Goal: Navigation & Orientation: Find specific page/section

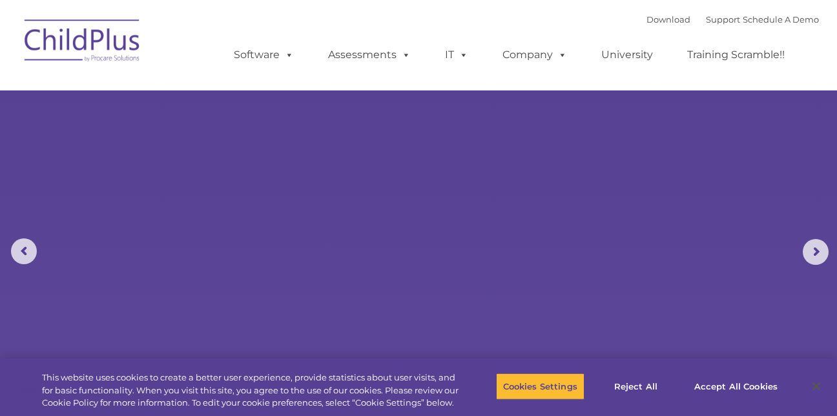
select select "MEDIUM"
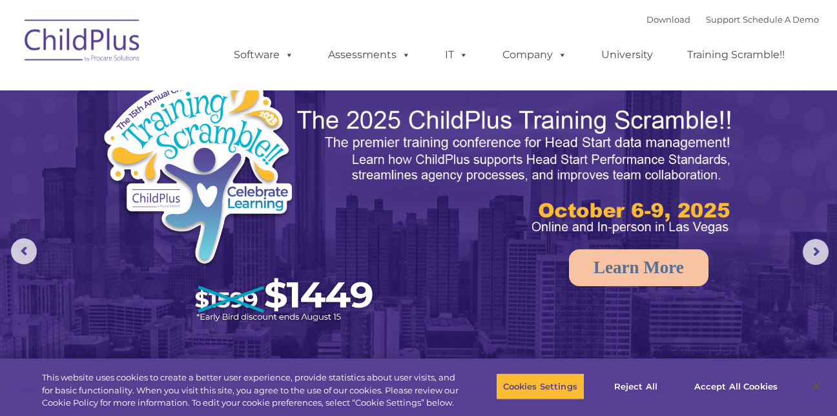
click at [88, 37] on img at bounding box center [82, 42] width 129 height 65
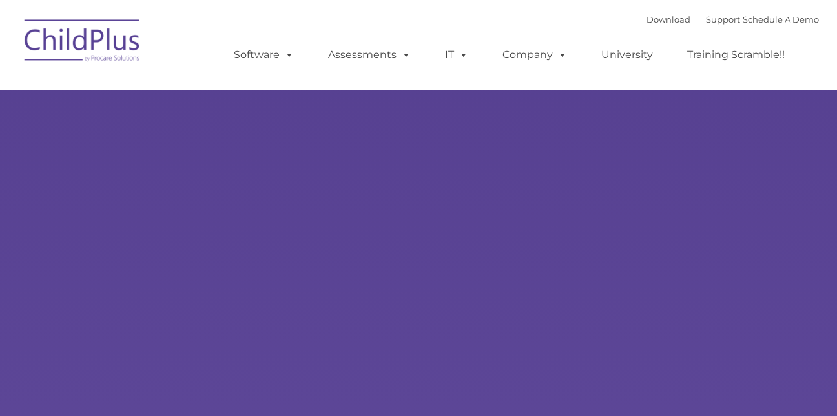
type input ""
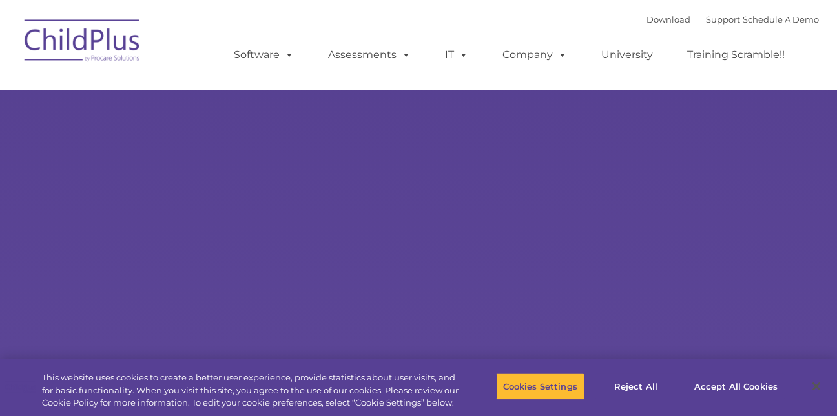
select select "MEDIUM"
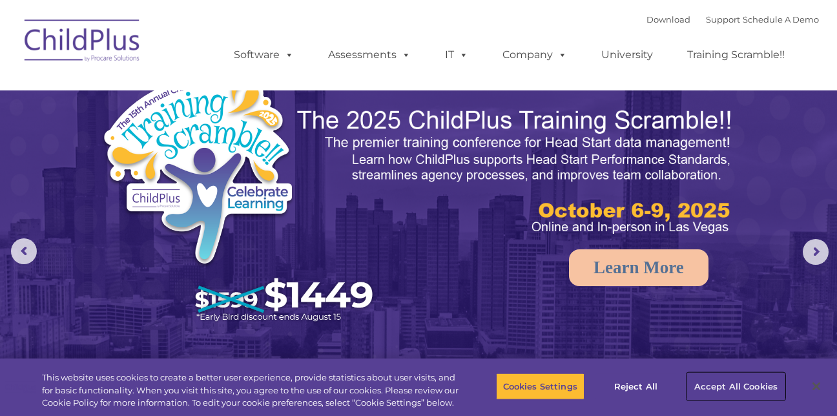
click at [732, 386] on button "Accept All Cookies" at bounding box center [736, 386] width 98 height 27
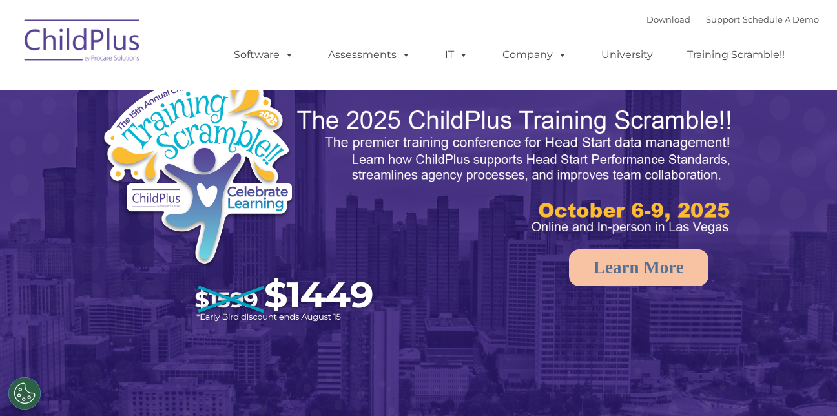
select select "MEDIUM"
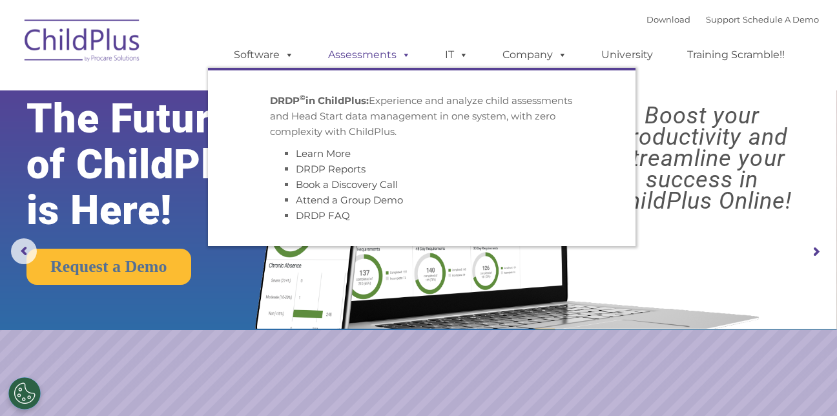
click at [348, 56] on link "Assessments" at bounding box center [369, 55] width 109 height 26
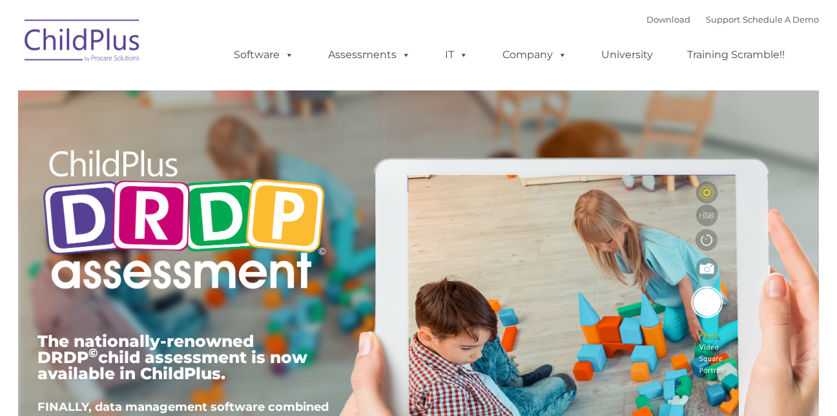
type input ""
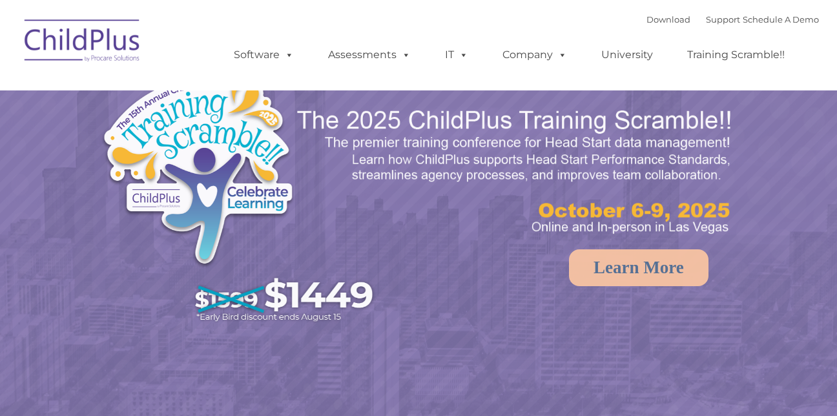
select select "MEDIUM"
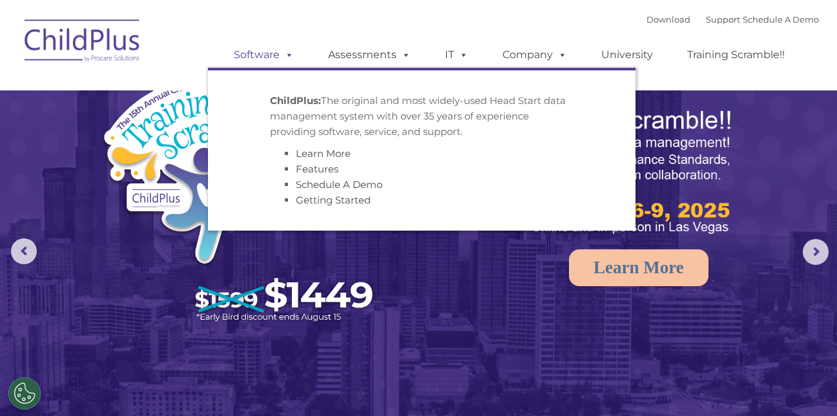
click at [276, 60] on link "Software" at bounding box center [264, 55] width 86 height 26
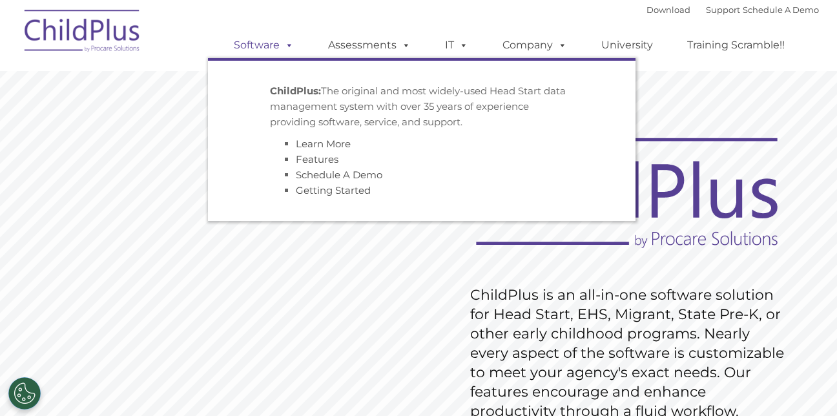
click at [263, 47] on link "Software" at bounding box center [264, 45] width 86 height 26
